Goal: Find specific page/section: Find specific page/section

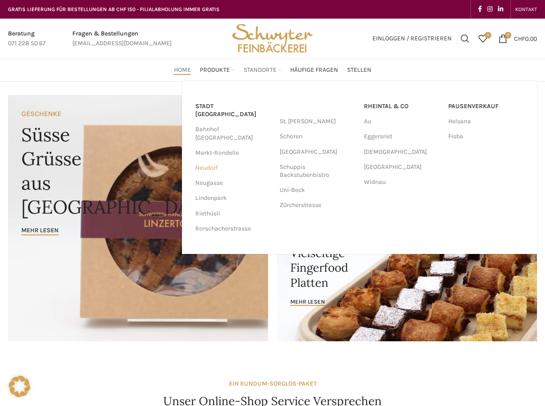
click at [216, 161] on link "Neudorf" at bounding box center [232, 168] width 75 height 15
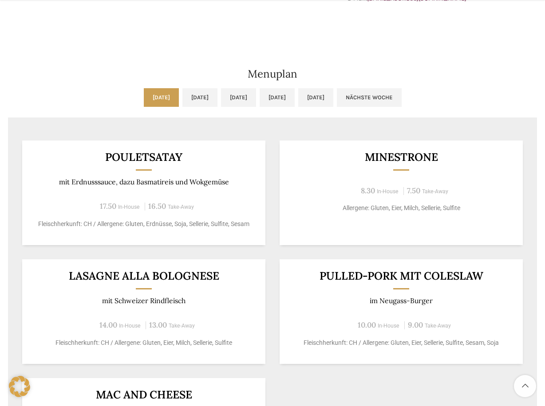
scroll to position [406, 0]
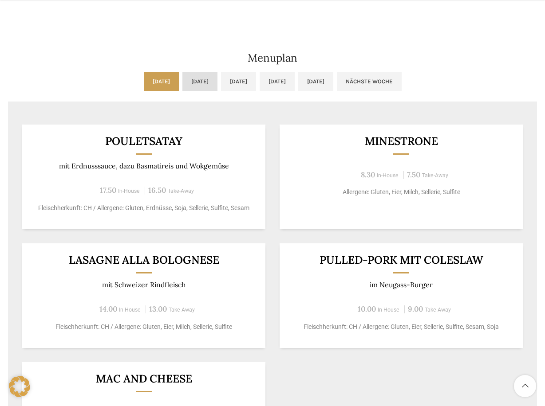
click at [198, 84] on link "[DATE]" at bounding box center [199, 81] width 35 height 19
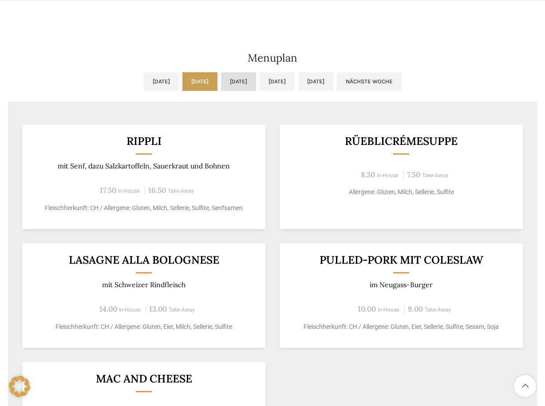
click at [241, 88] on link "[DATE]" at bounding box center [238, 81] width 35 height 19
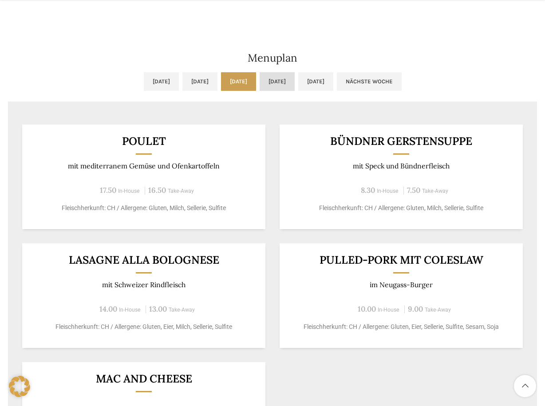
click at [286, 79] on link "[DATE]" at bounding box center [277, 81] width 35 height 19
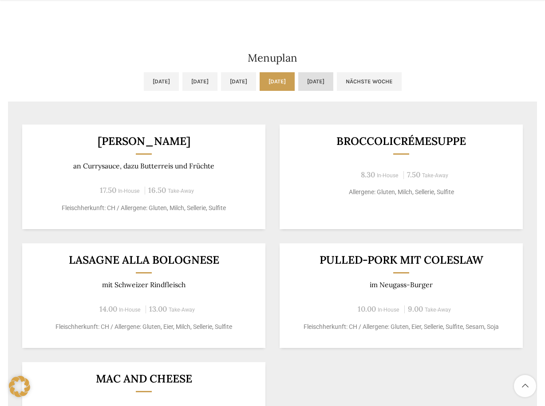
click at [333, 83] on link "[DATE]" at bounding box center [315, 81] width 35 height 19
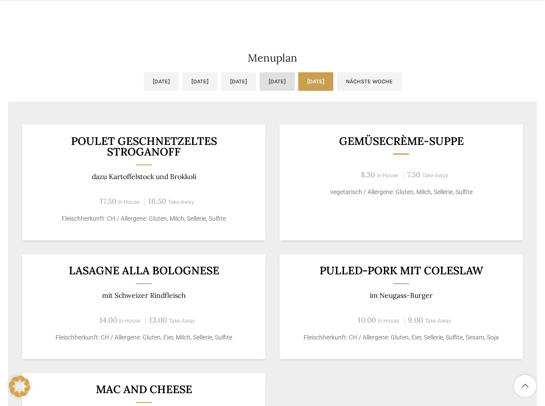
click at [295, 79] on link "[DATE]" at bounding box center [277, 81] width 35 height 19
